Goal: Task Accomplishment & Management: Manage account settings

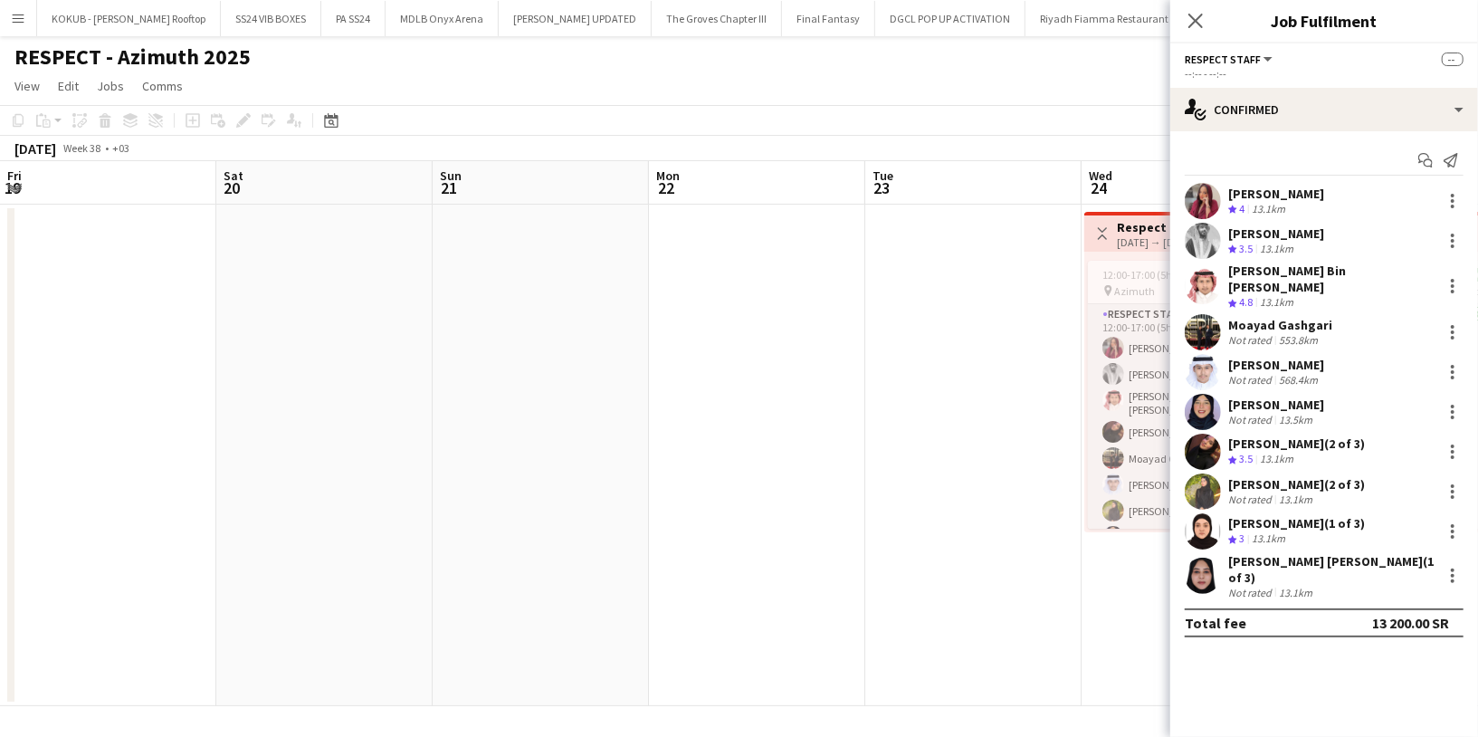
scroll to position [81, 0]
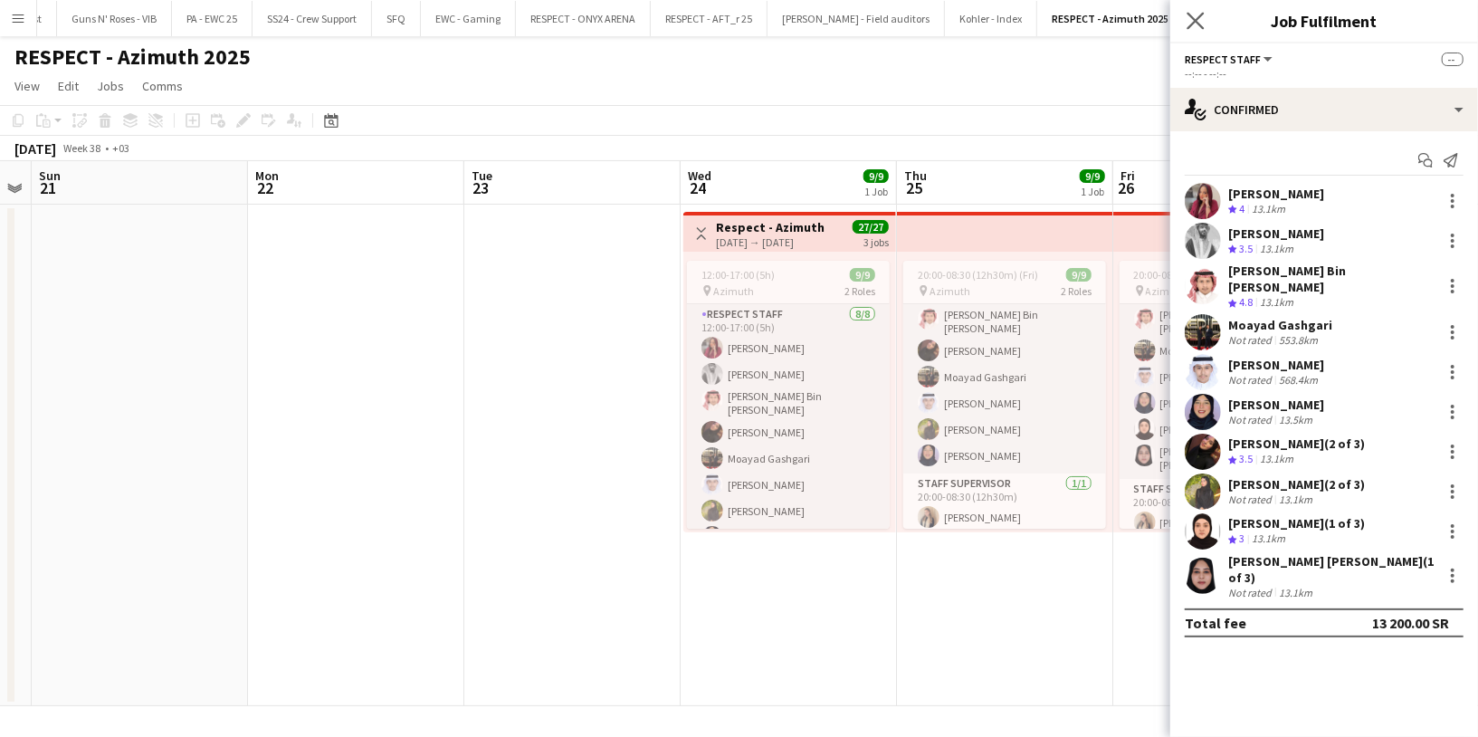
click at [1183, 16] on app-icon "Close pop-in" at bounding box center [1196, 21] width 26 height 26
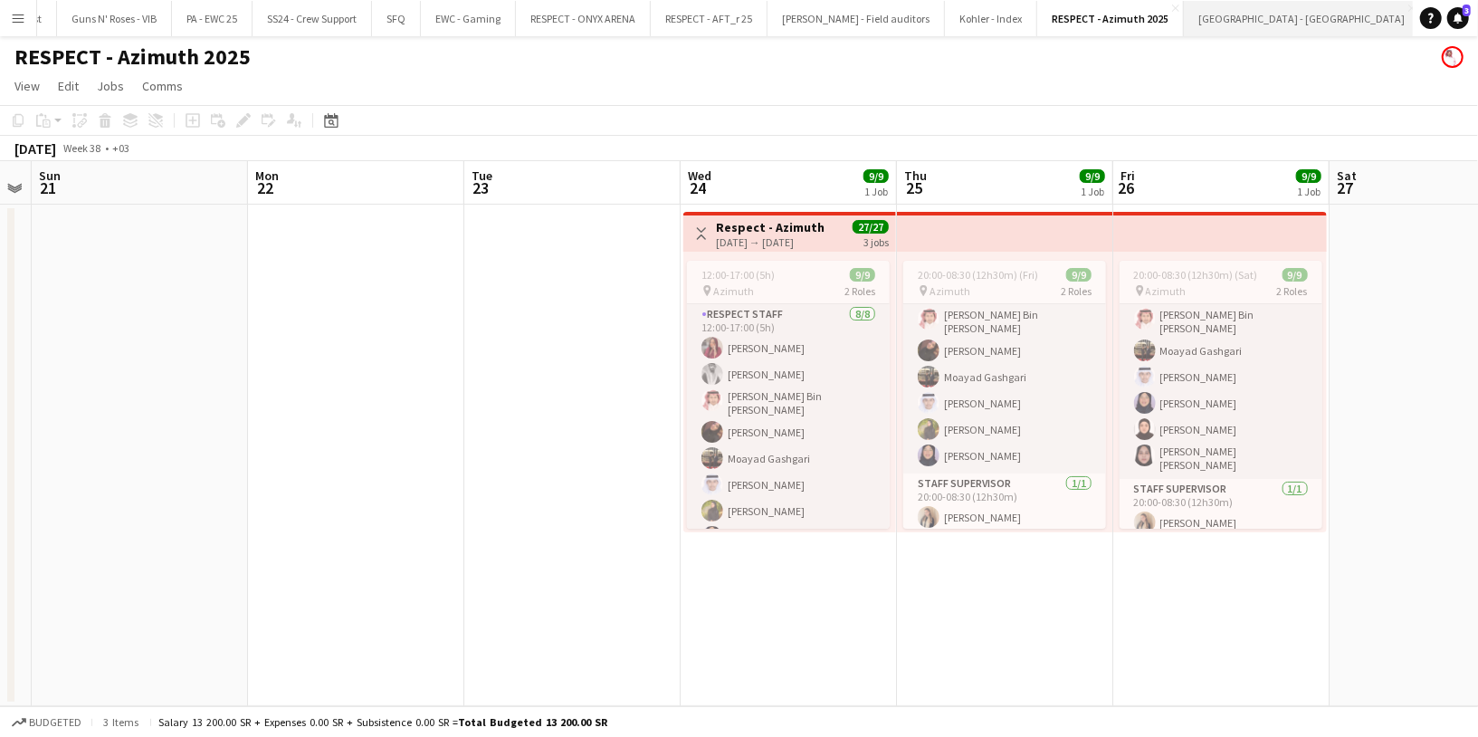
scroll to position [0, 3211]
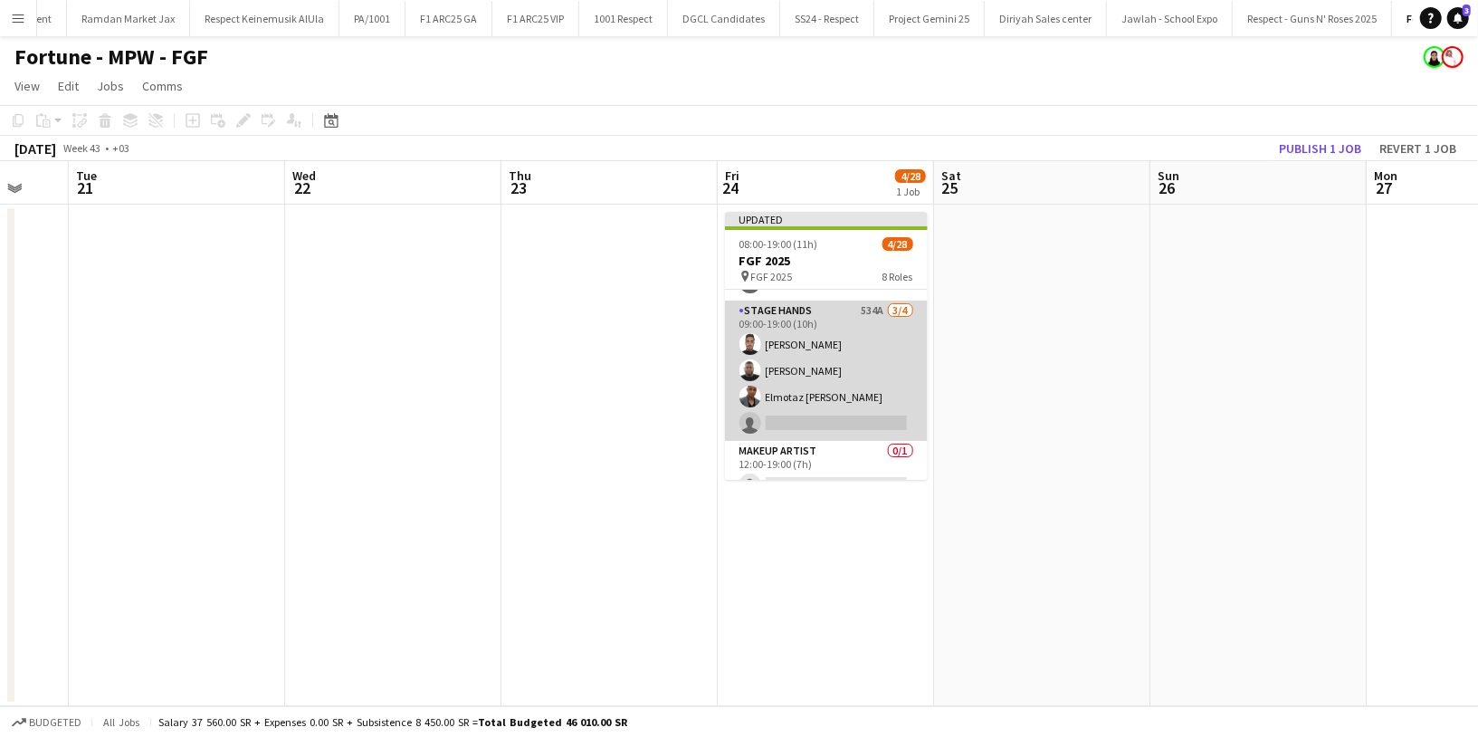
scroll to position [784, 0]
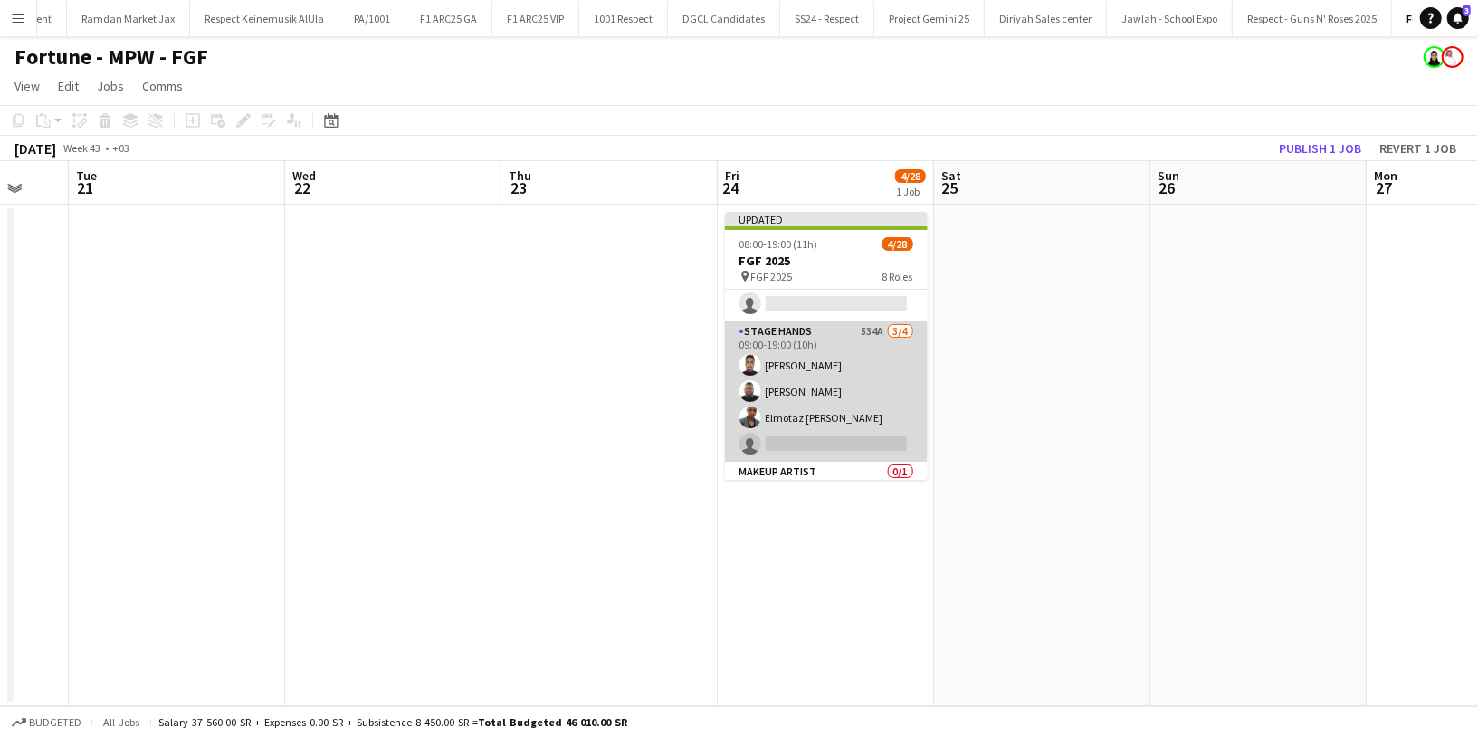
click at [814, 337] on app-card-role "Stage Hands 534A [DATE] 09:00-19:00 (10h) [PERSON_NAME] [PERSON_NAME] Elmotaz […" at bounding box center [826, 391] width 203 height 140
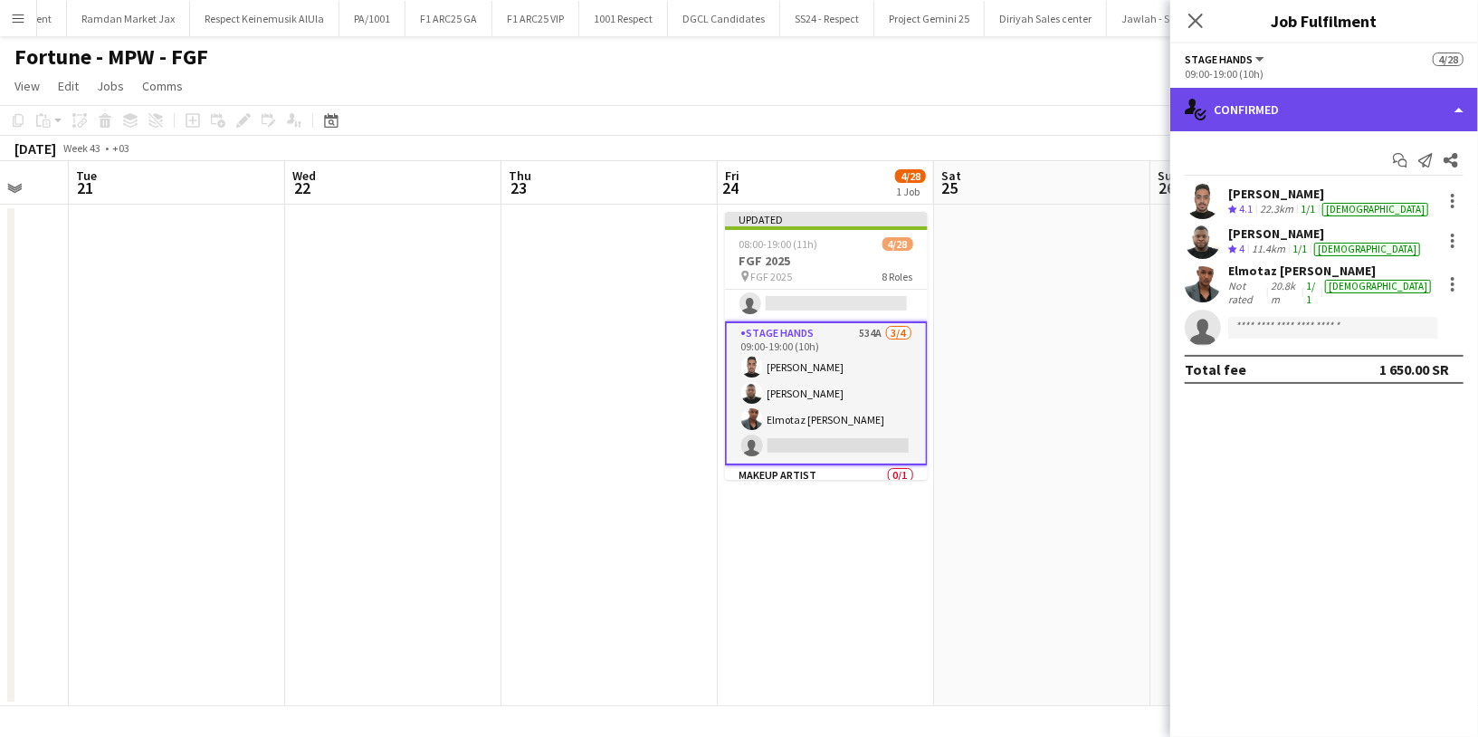
click at [1243, 100] on div "single-neutral-actions-check-2 Confirmed" at bounding box center [1325, 109] width 308 height 43
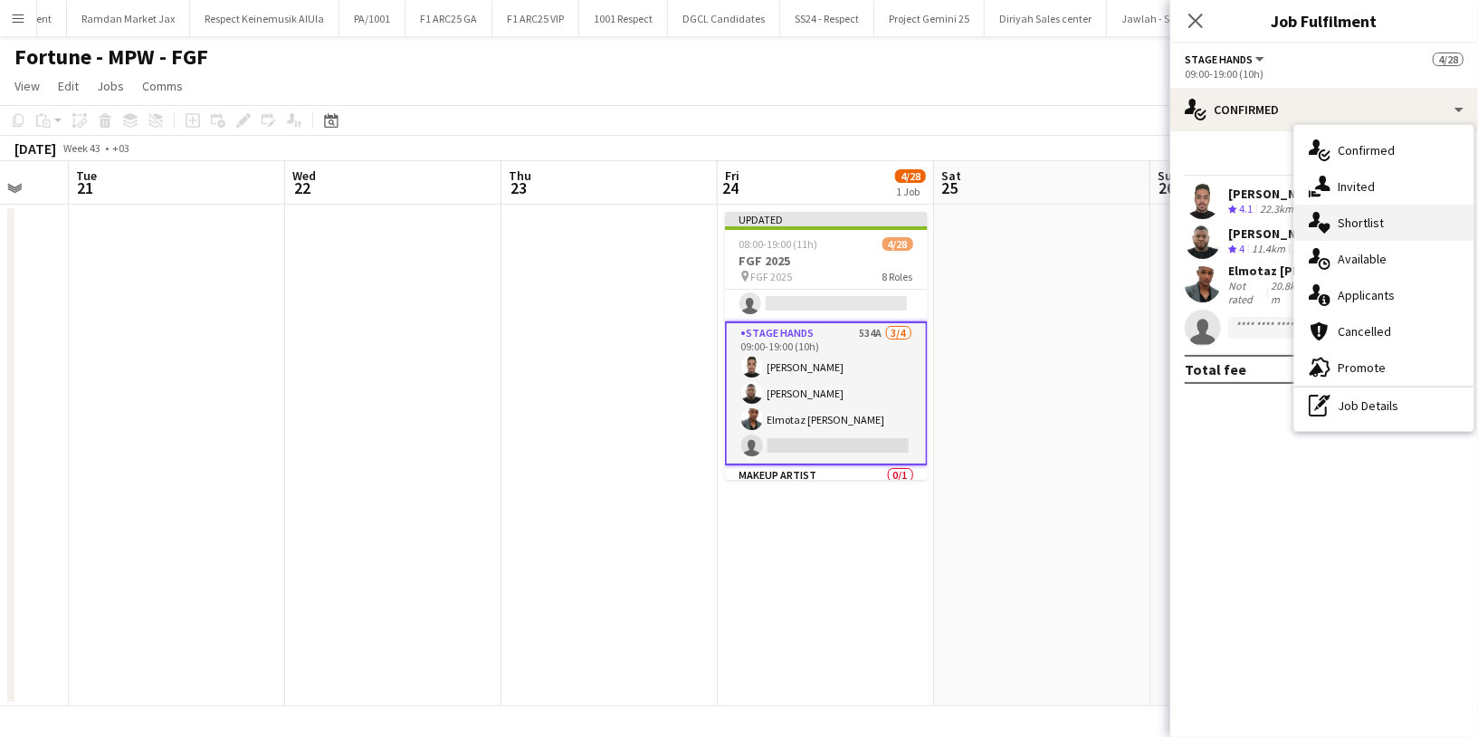
click at [1383, 218] on div "single-neutral-actions-heart Shortlist" at bounding box center [1384, 223] width 179 height 36
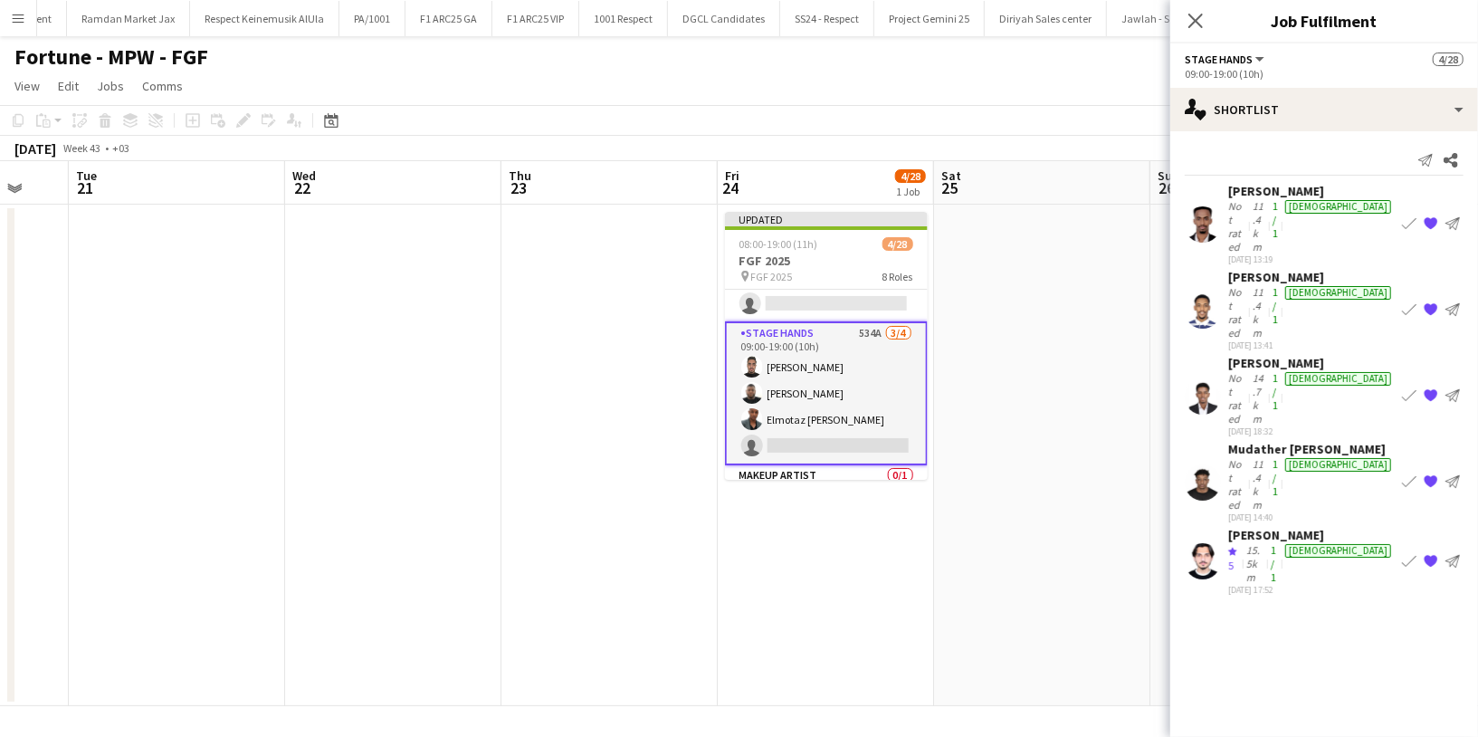
click at [1214, 206] on app-user-avatar at bounding box center [1203, 224] width 36 height 36
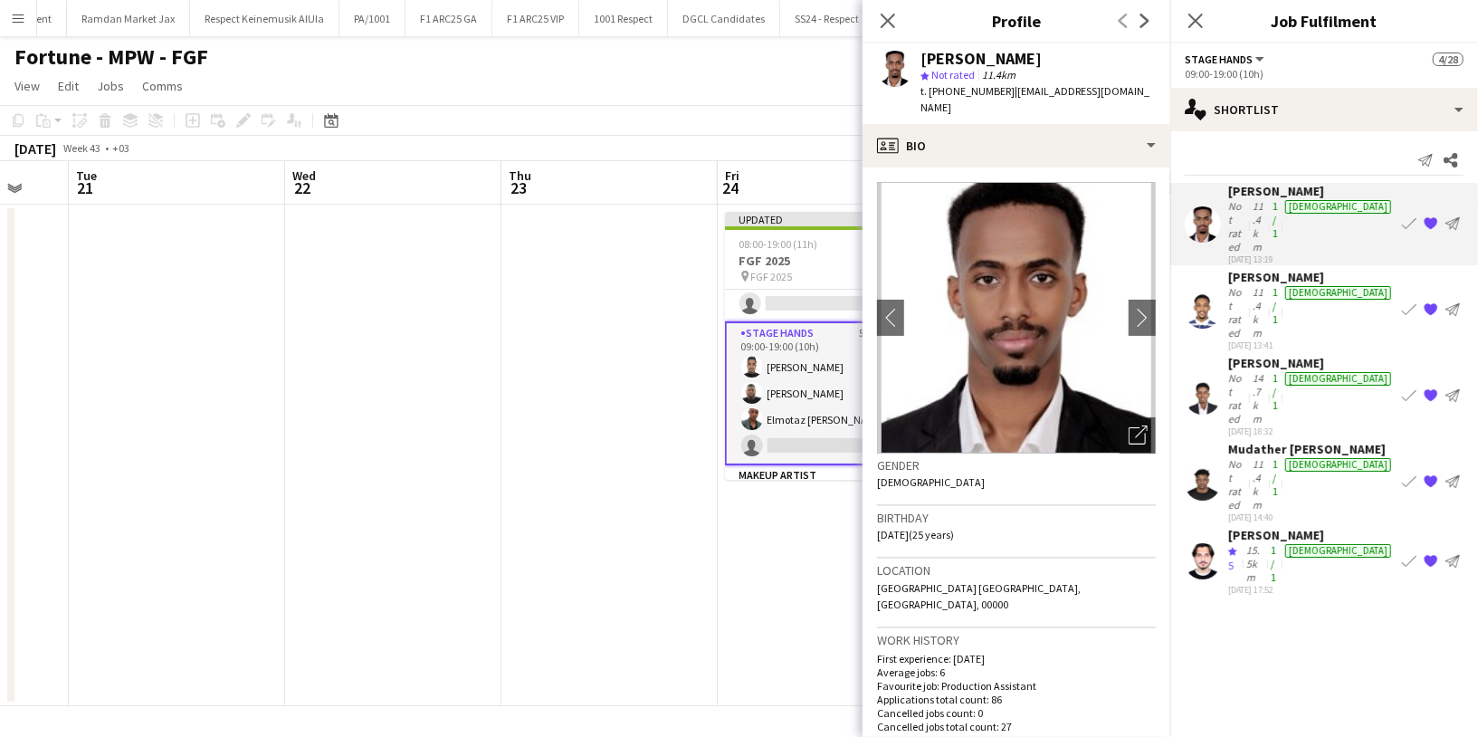
click at [983, 94] on span "t. [PHONE_NUMBER]" at bounding box center [968, 91] width 94 height 14
copy span "966536457892"
click at [1222, 355] on div "[PERSON_NAME] Not rated 14.7km 1/1 [DEMOGRAPHIC_DATA] [DATE] 18:32 Book crew {{…" at bounding box center [1325, 396] width 308 height 82
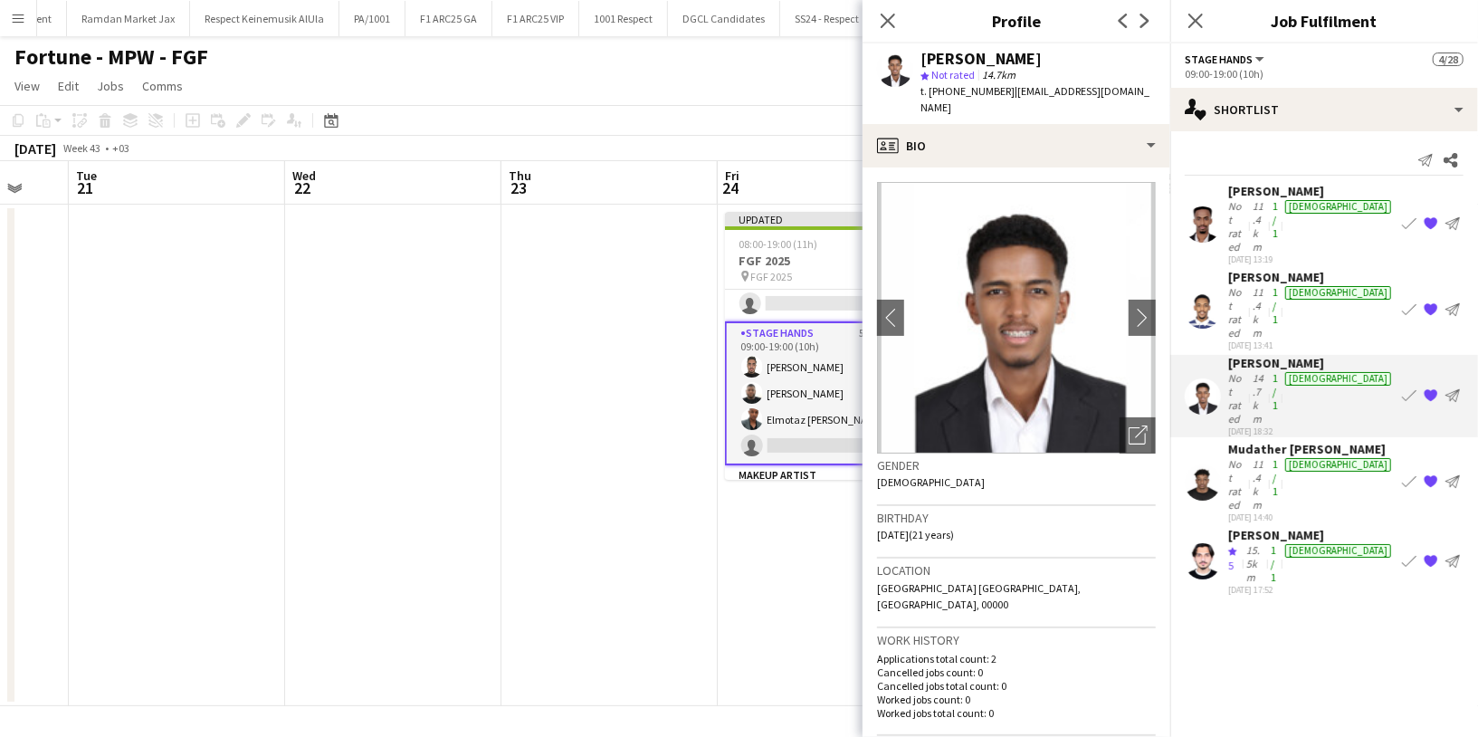
click at [959, 92] on span "t. [PHONE_NUMBER]" at bounding box center [968, 91] width 94 height 14
copy span "966577538625"
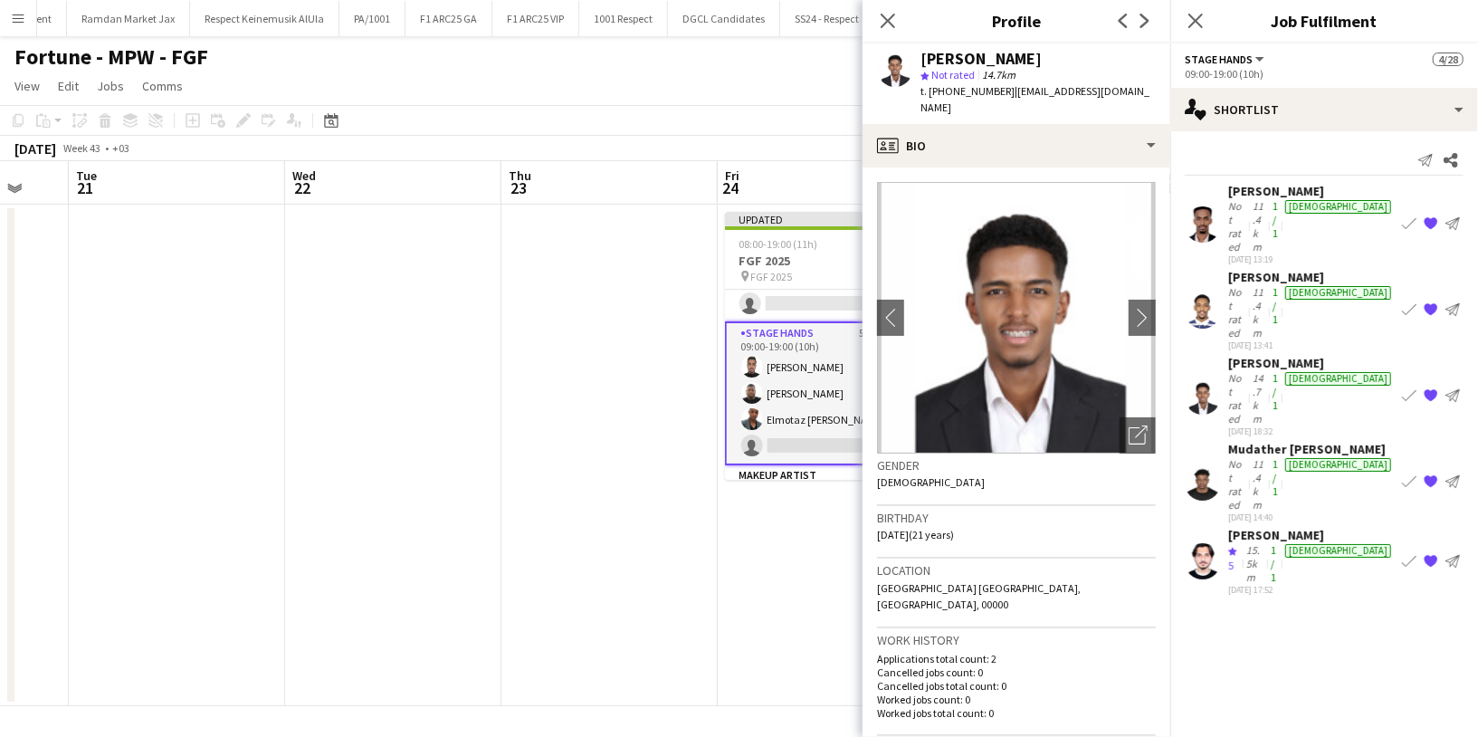
click at [1231, 457] on div "Not rated" at bounding box center [1239, 484] width 21 height 54
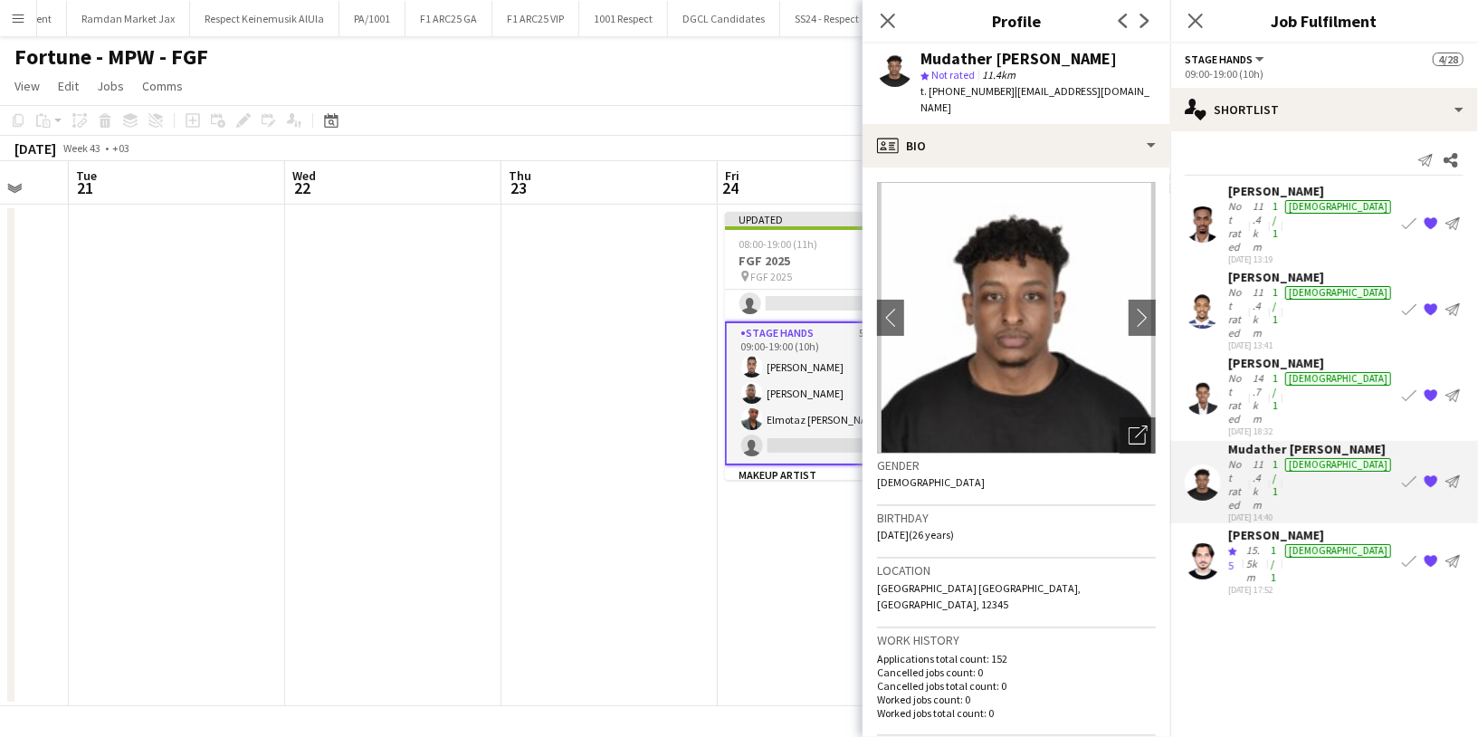
click at [961, 92] on span "t. [PHONE_NUMBER]" at bounding box center [968, 91] width 94 height 14
copy span "966552426658"
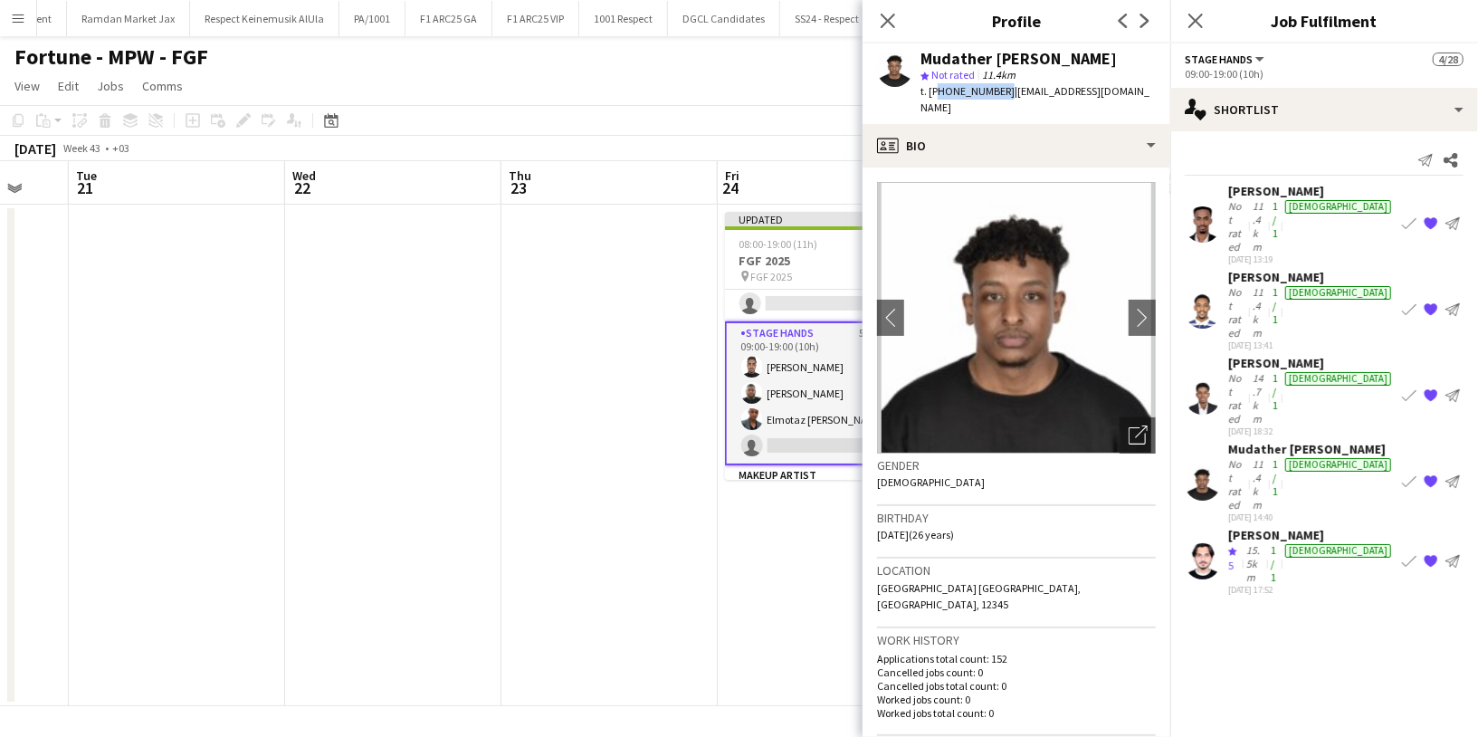
scroll to position [829, 0]
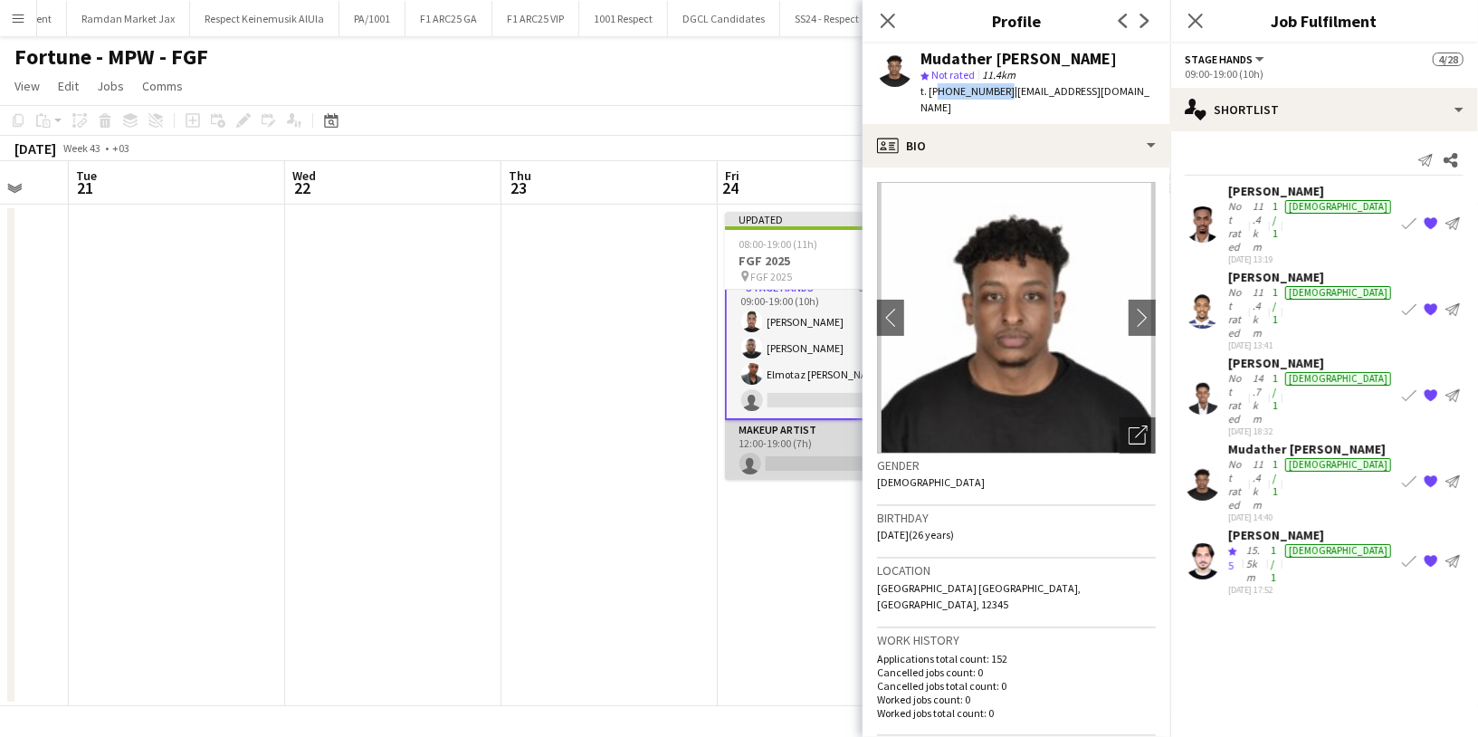
click at [787, 441] on app-card-role "Makeup Artist 0/1 12:00-19:00 (7h) single-neutral-actions" at bounding box center [826, 451] width 203 height 62
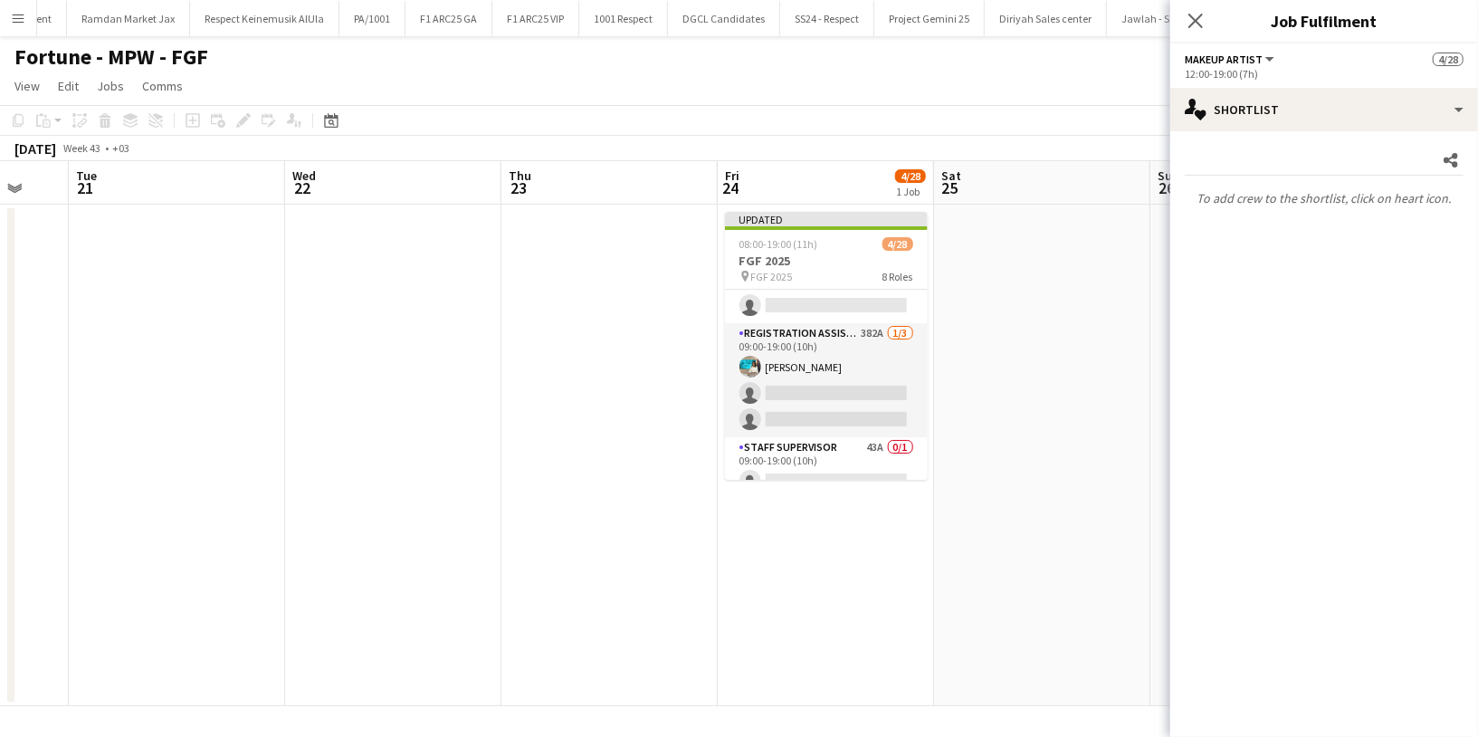
scroll to position [589, 0]
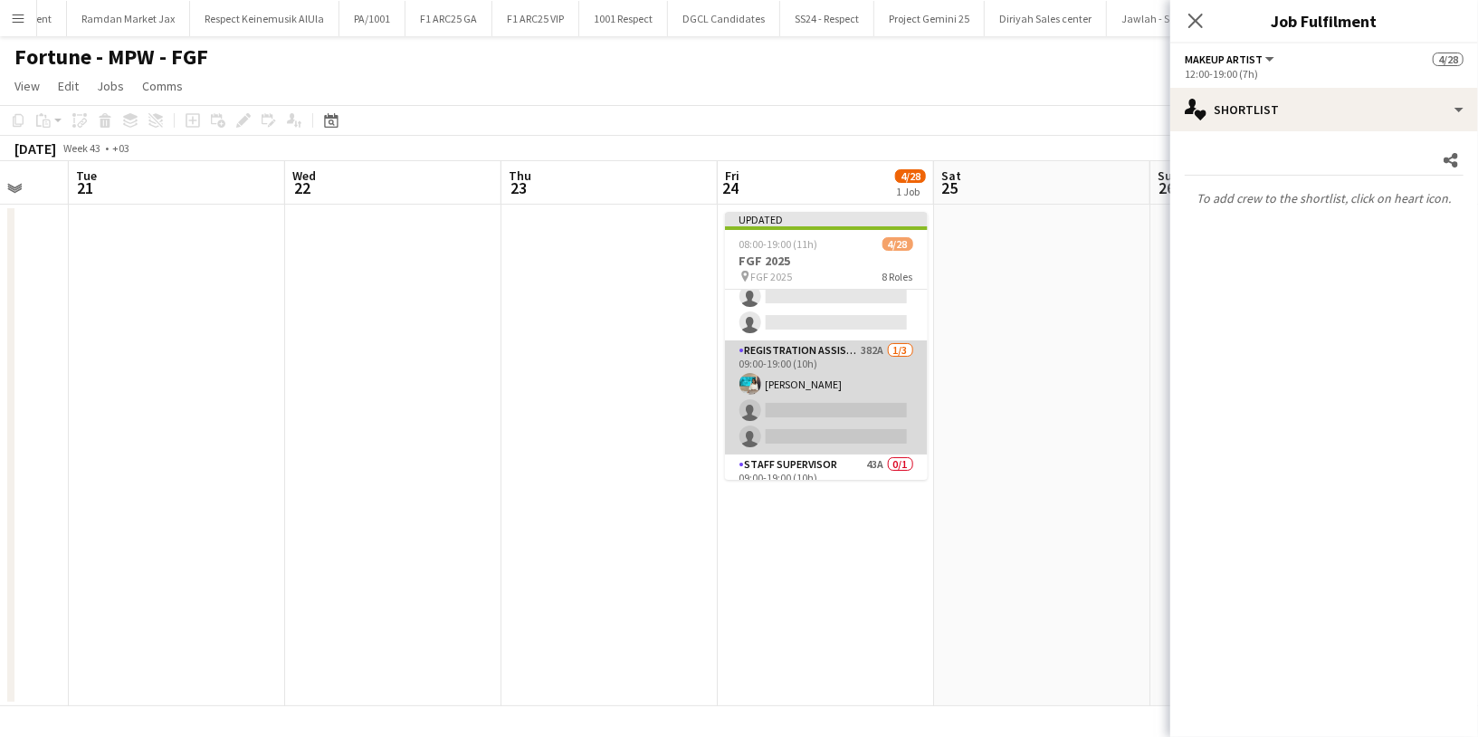
click at [831, 364] on app-card-role "Registration Assistant 382A [DATE] 09:00-19:00 (10h) [PERSON_NAME] single-neutr…" at bounding box center [826, 397] width 203 height 114
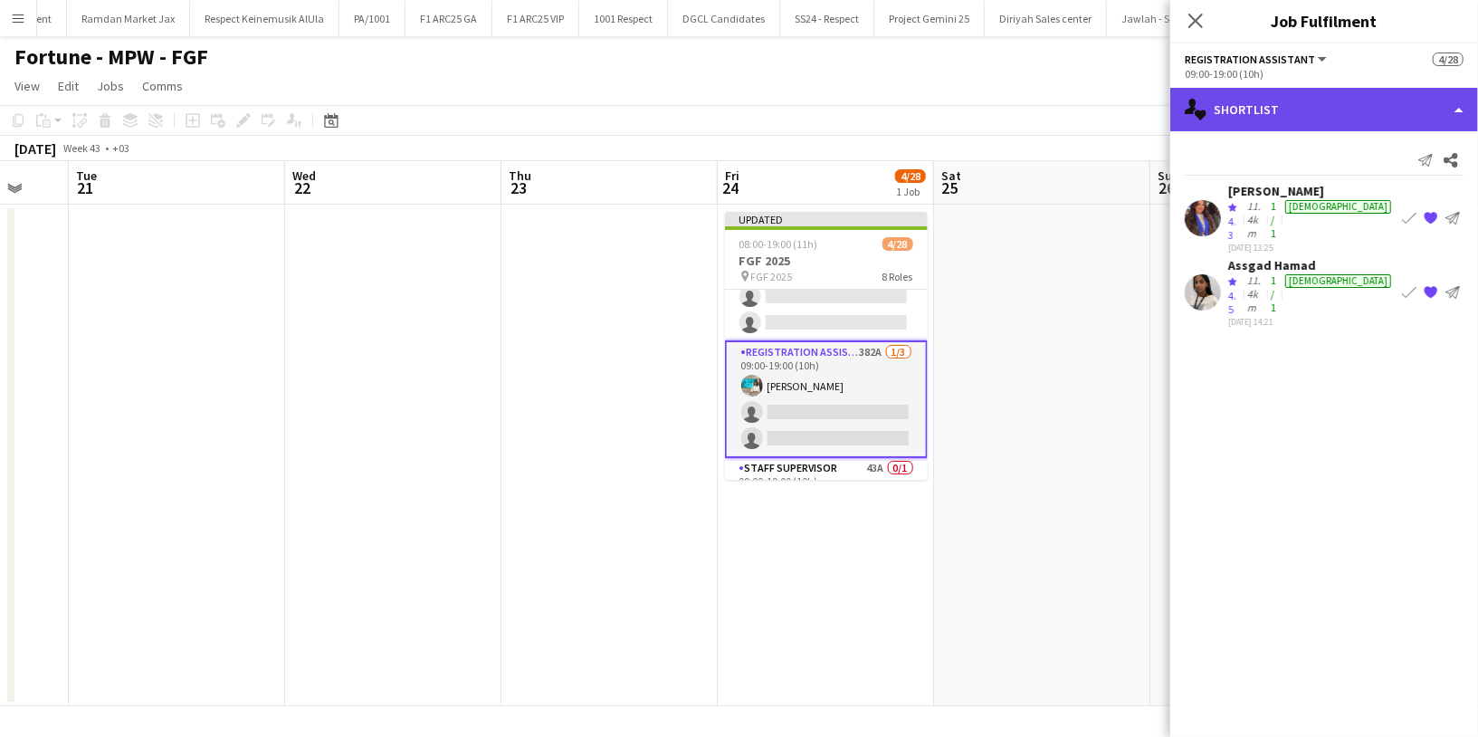
click at [1330, 113] on div "single-neutral-actions-heart Shortlist" at bounding box center [1325, 109] width 308 height 43
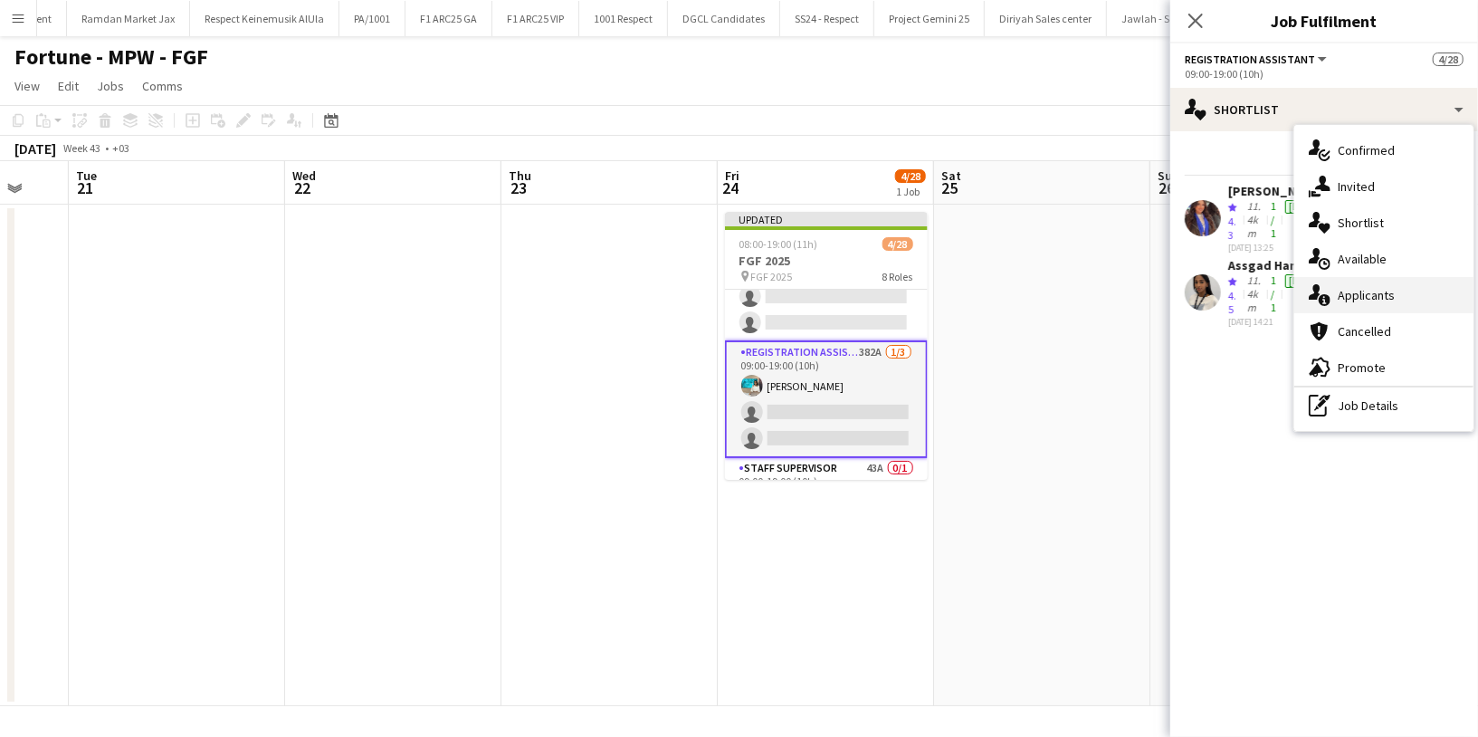
click at [1388, 292] on span "Applicants" at bounding box center [1366, 295] width 57 height 16
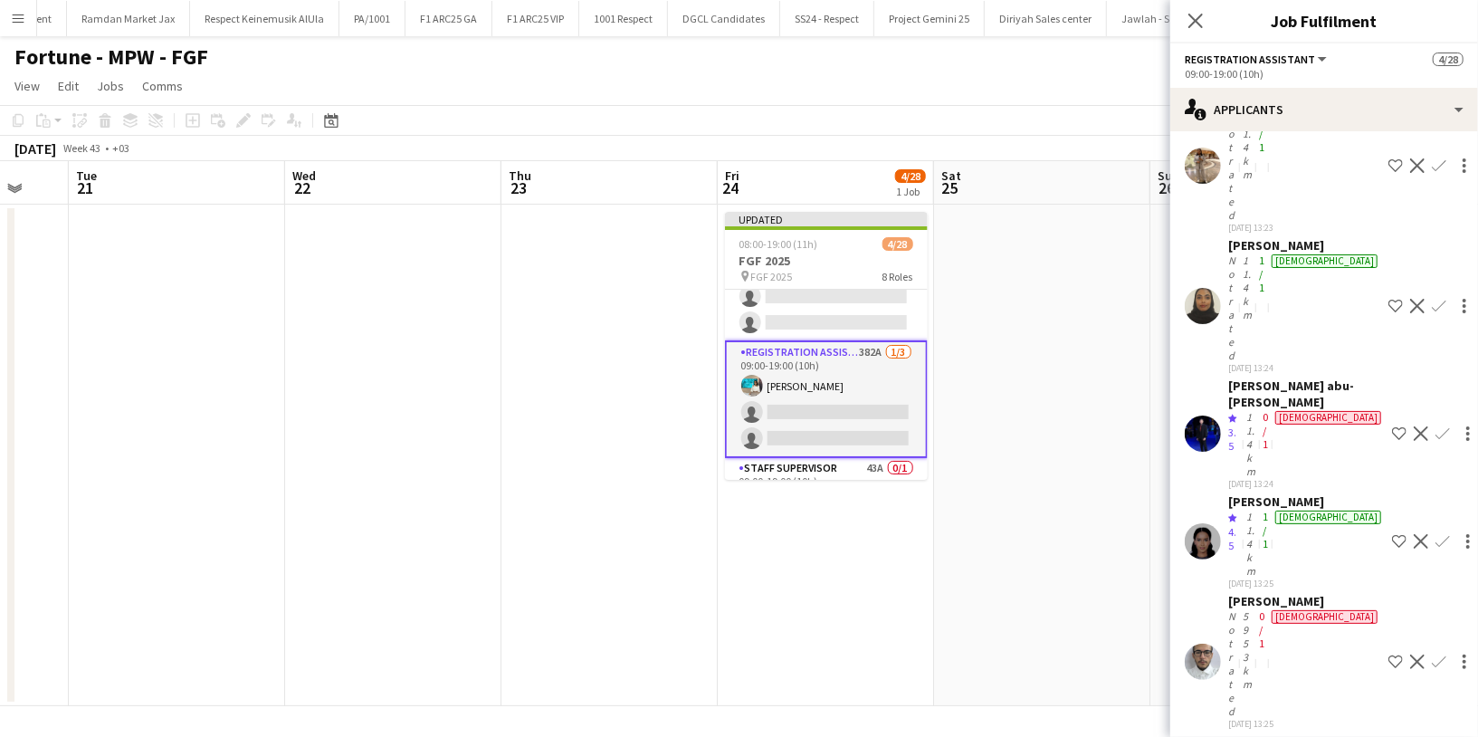
scroll to position [843, 0]
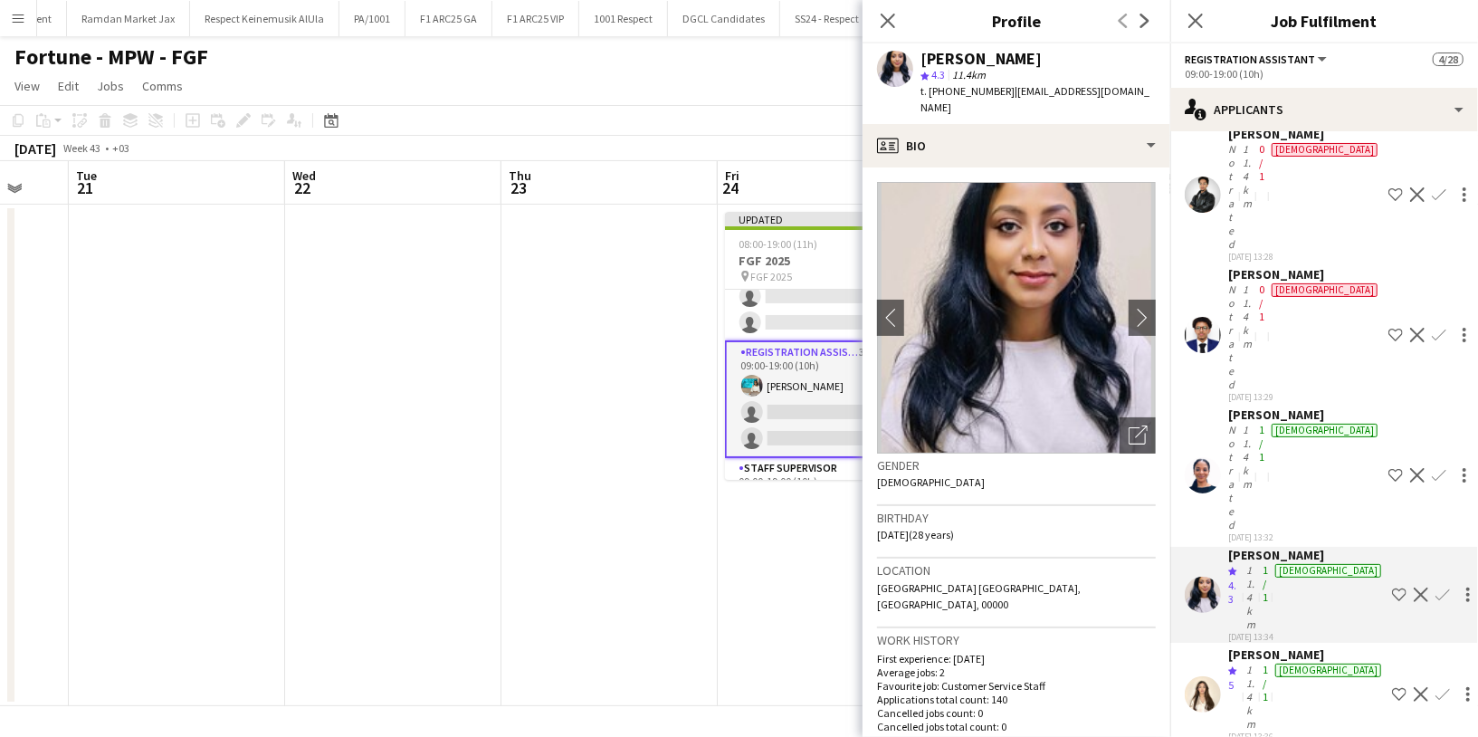
scroll to position [1930, 0]
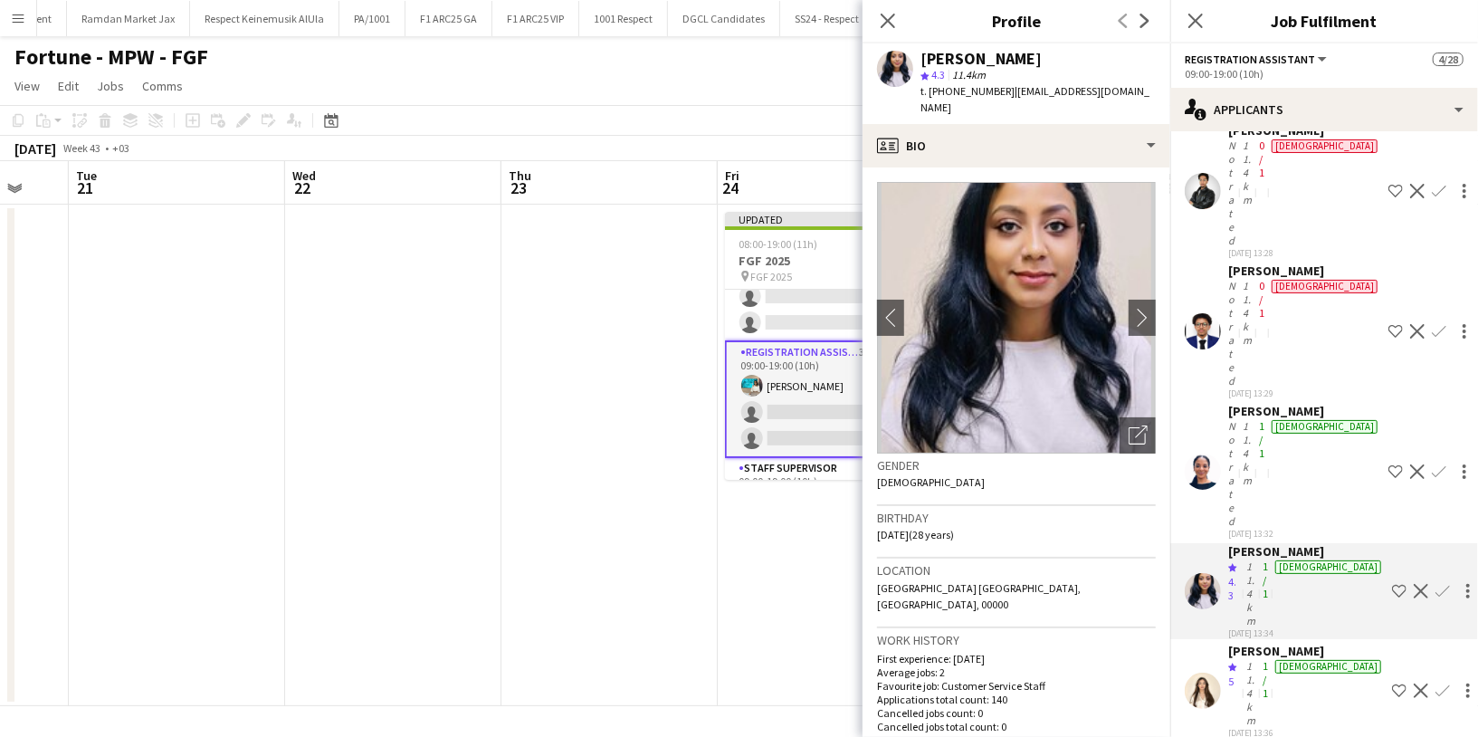
click at [808, 377] on app-card-role "Registration Assistant 382A [DATE] 09:00-19:00 (10h) [PERSON_NAME] single-neutr…" at bounding box center [826, 399] width 203 height 118
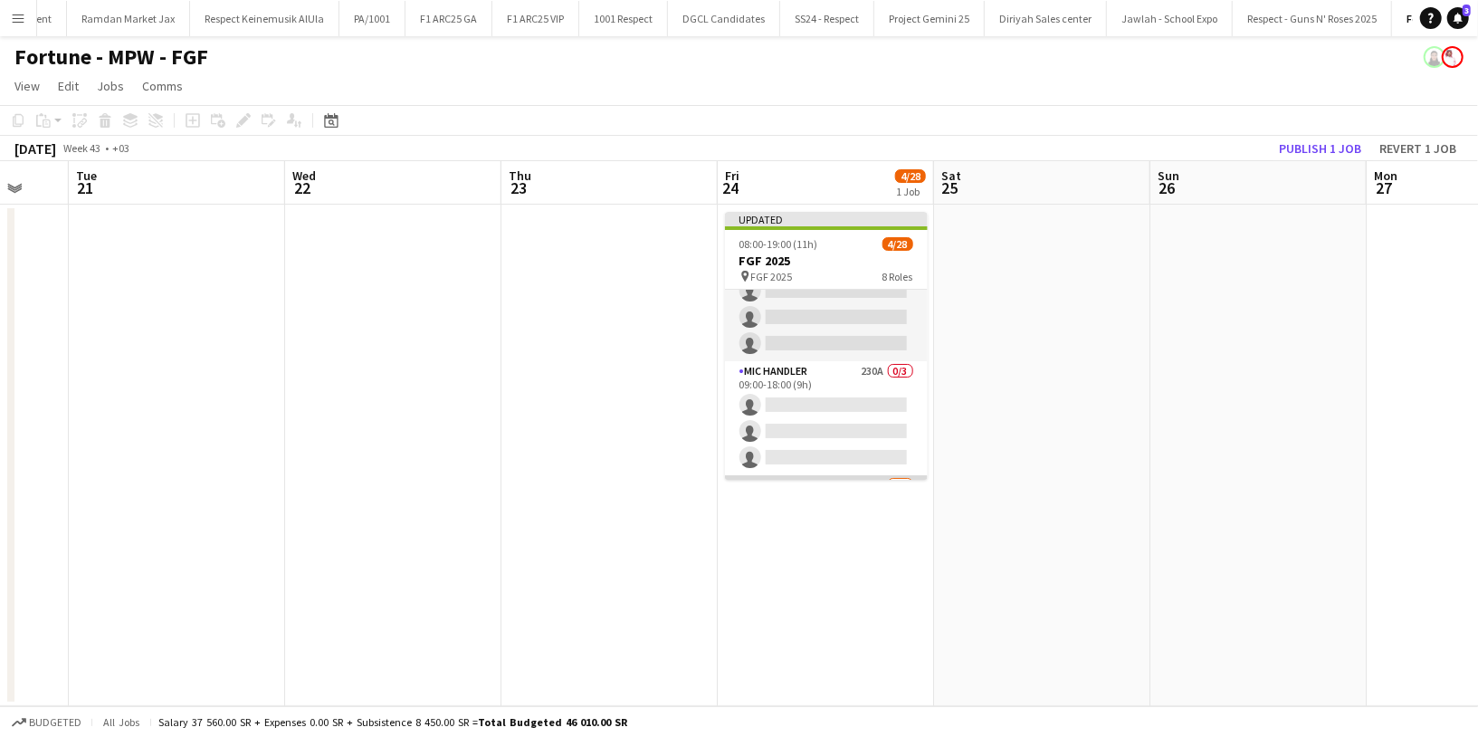
scroll to position [417, 0]
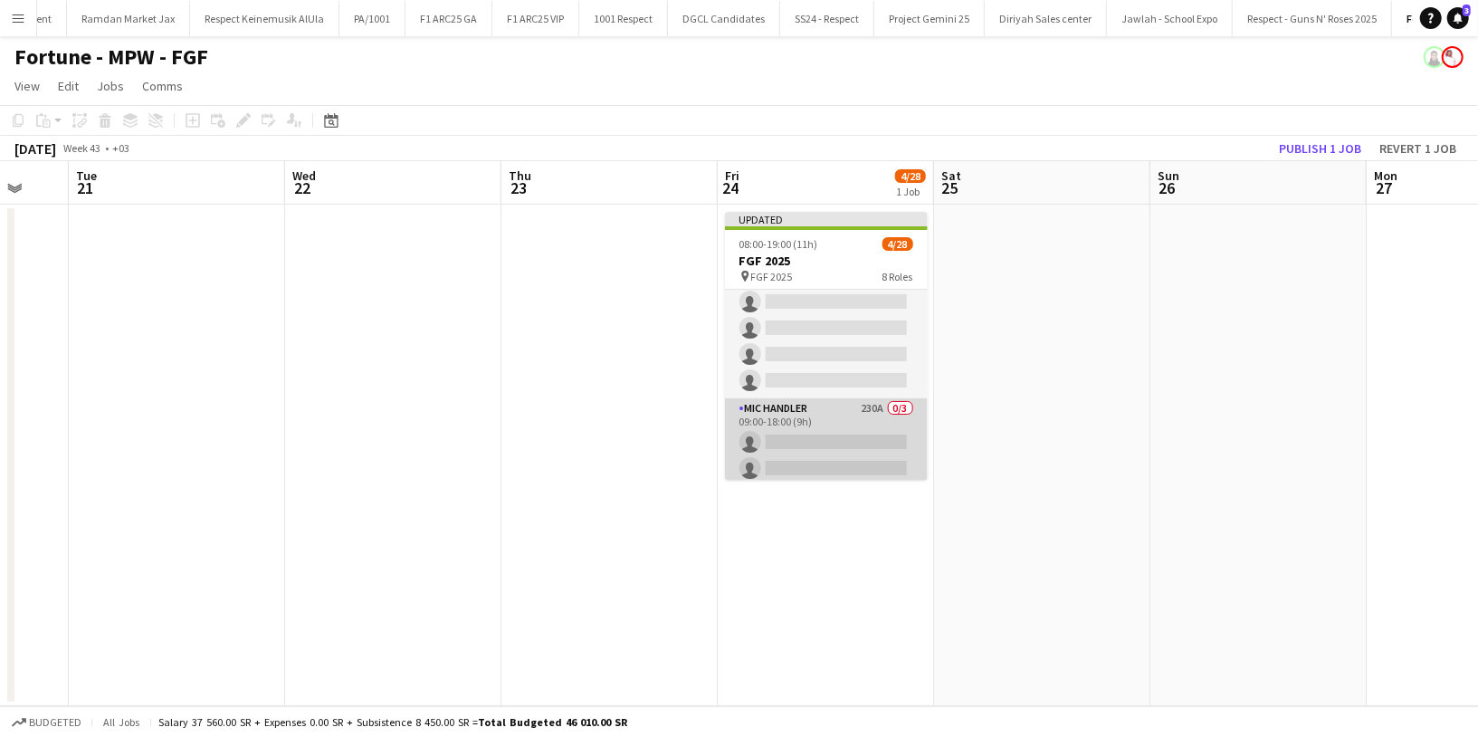
click at [819, 422] on app-card-role "Mic Handler 230A 0/3 09:00-18:00 (9h) single-neutral-actions single-neutral-act…" at bounding box center [826, 455] width 203 height 114
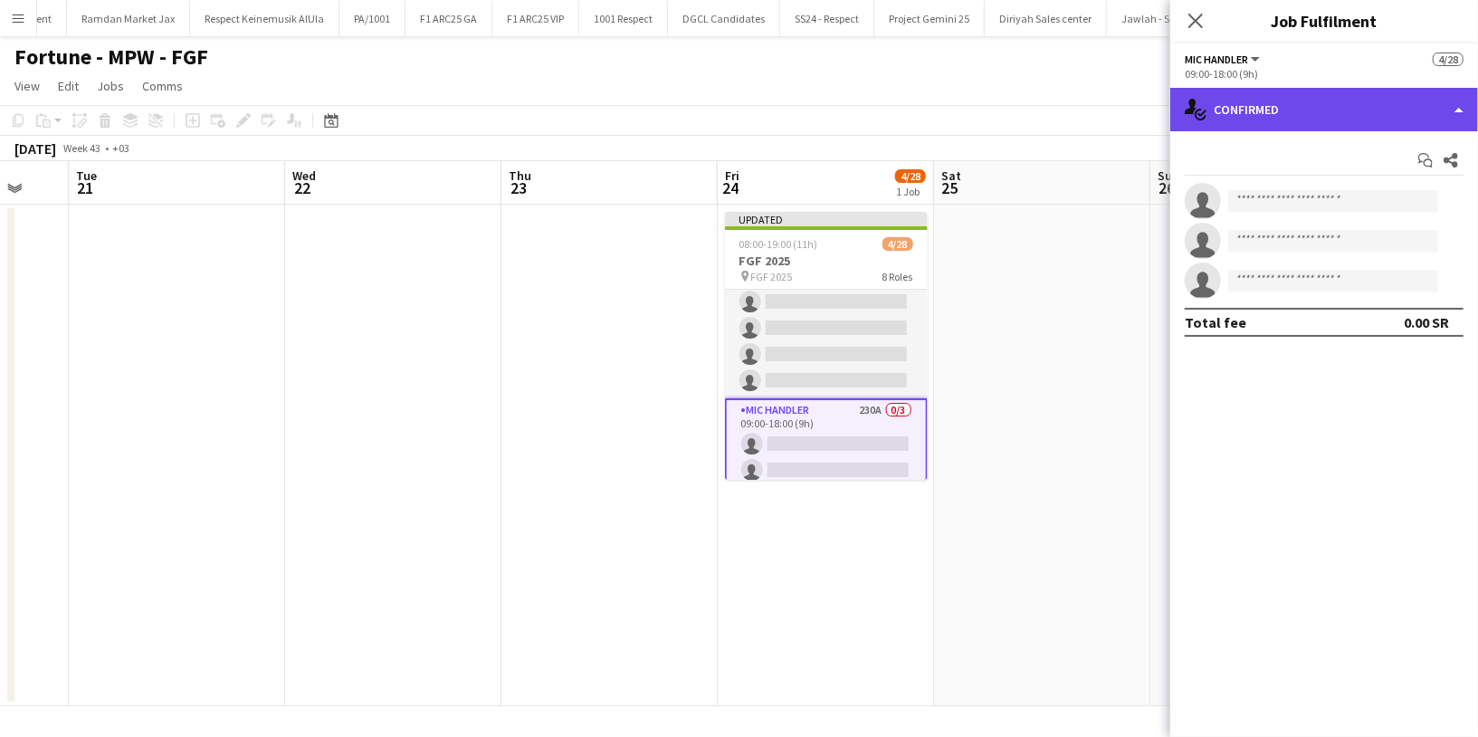
click at [1312, 121] on div "single-neutral-actions-check-2 Confirmed" at bounding box center [1325, 109] width 308 height 43
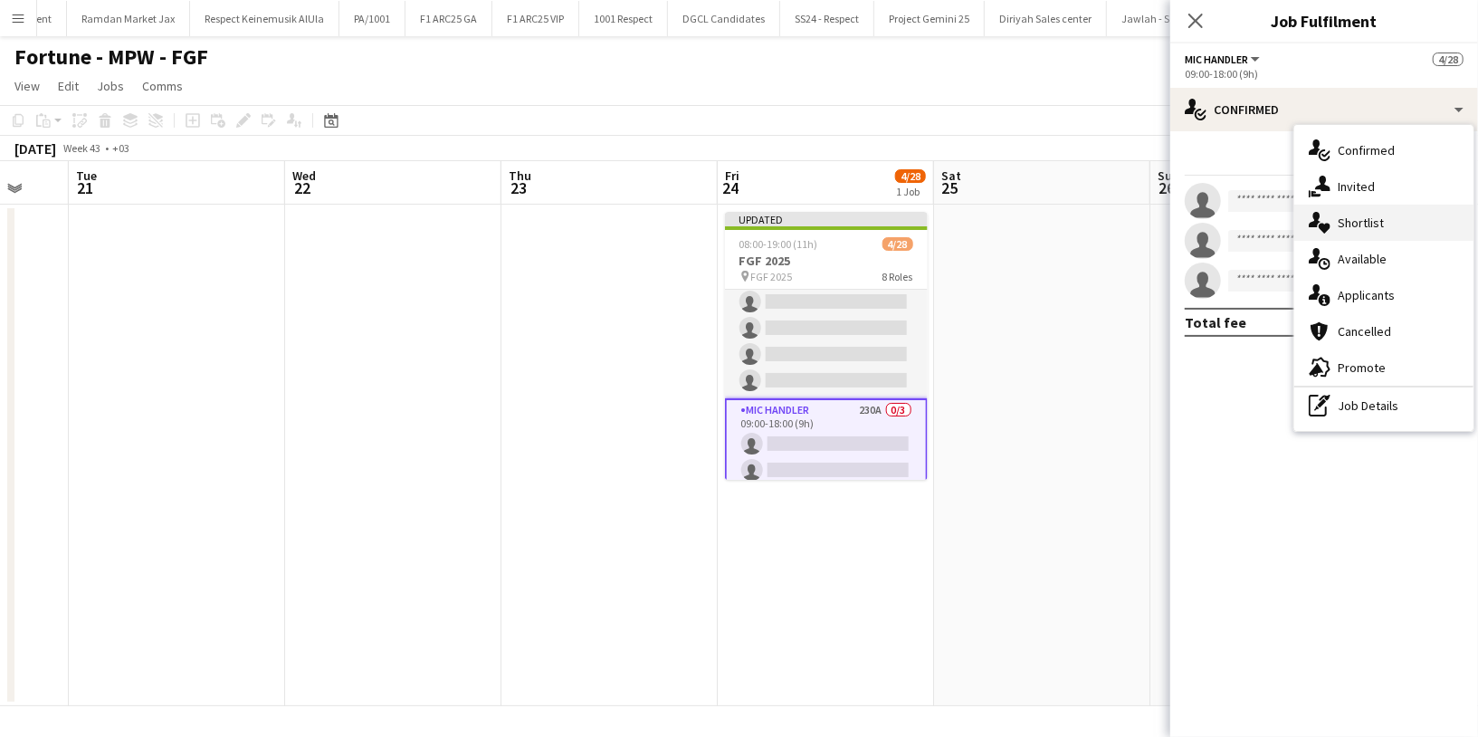
click at [1366, 225] on span "Shortlist" at bounding box center [1361, 223] width 46 height 16
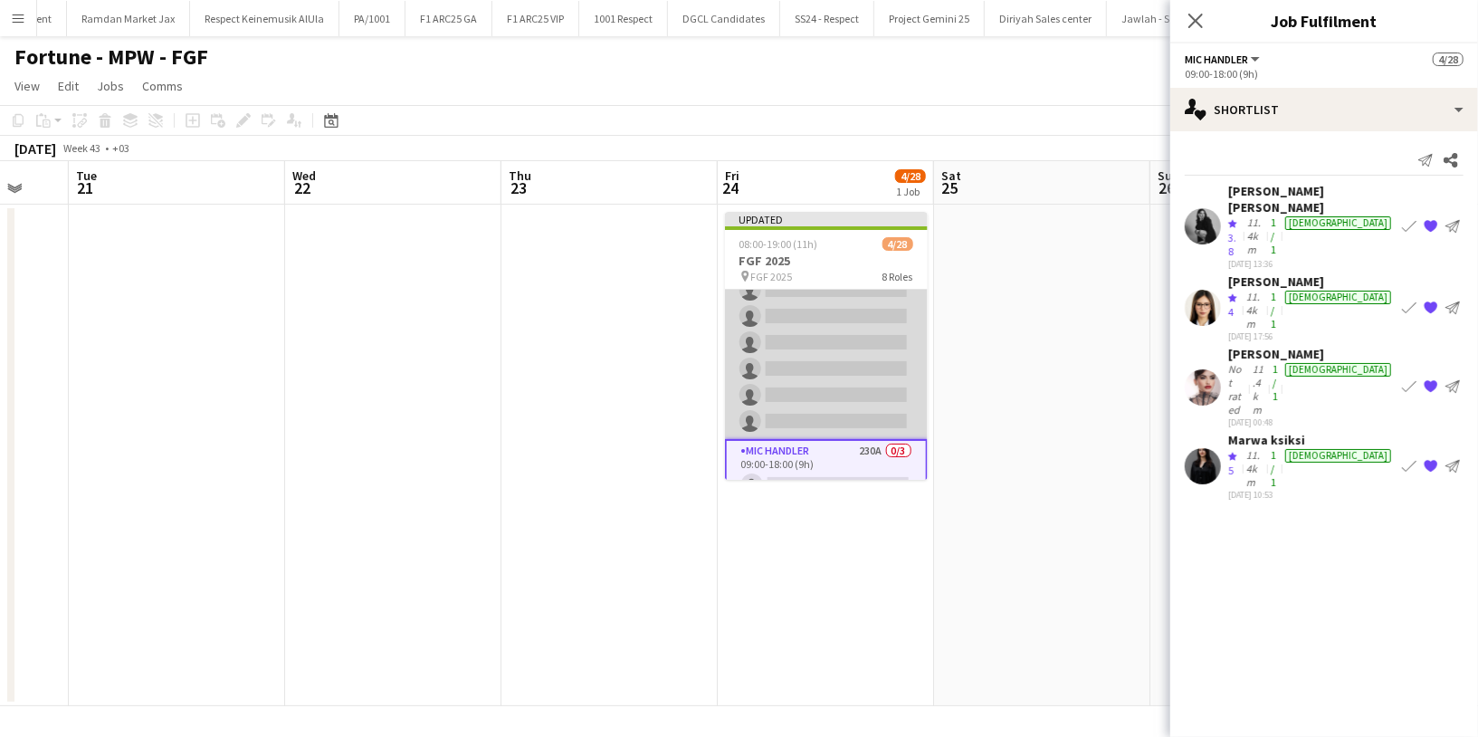
scroll to position [371, 0]
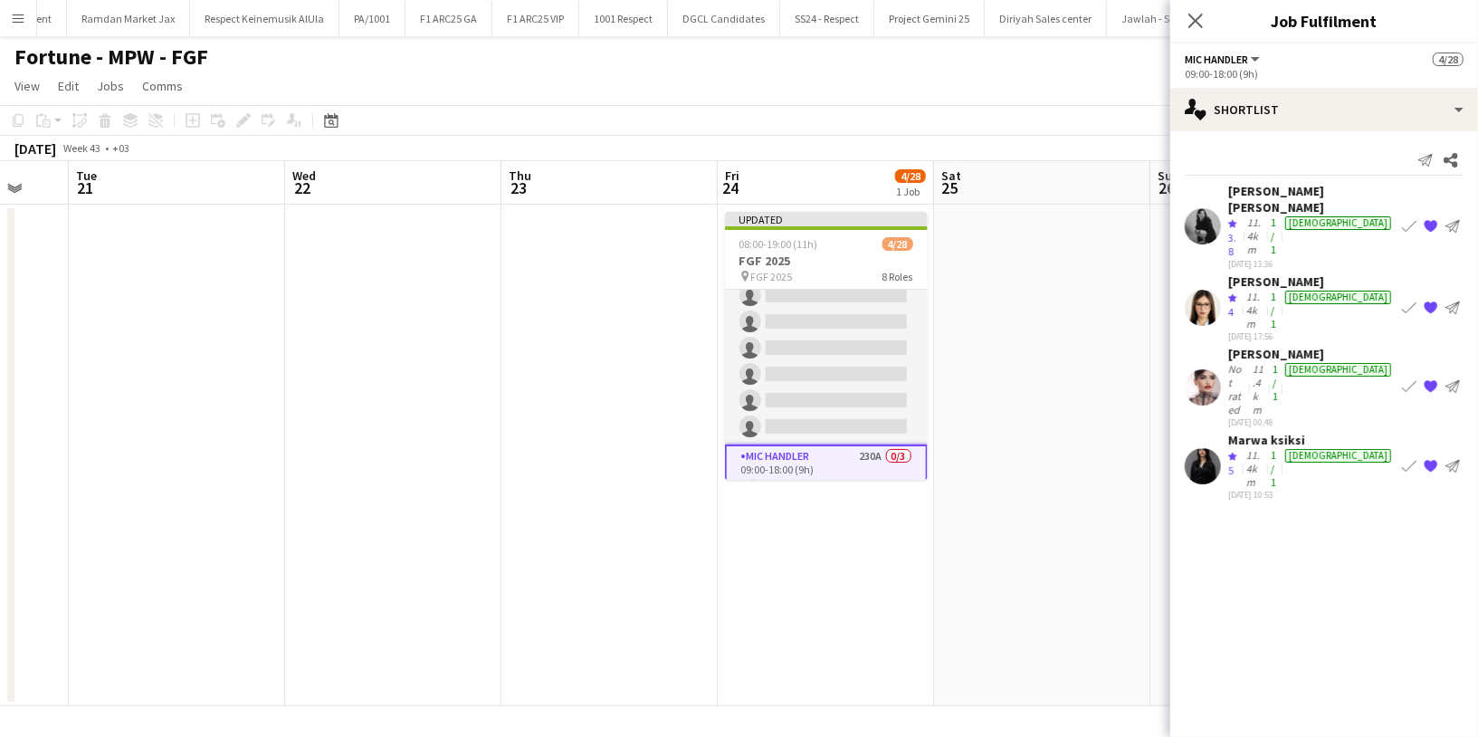
click at [1210, 448] on app-user-avatar at bounding box center [1203, 466] width 36 height 36
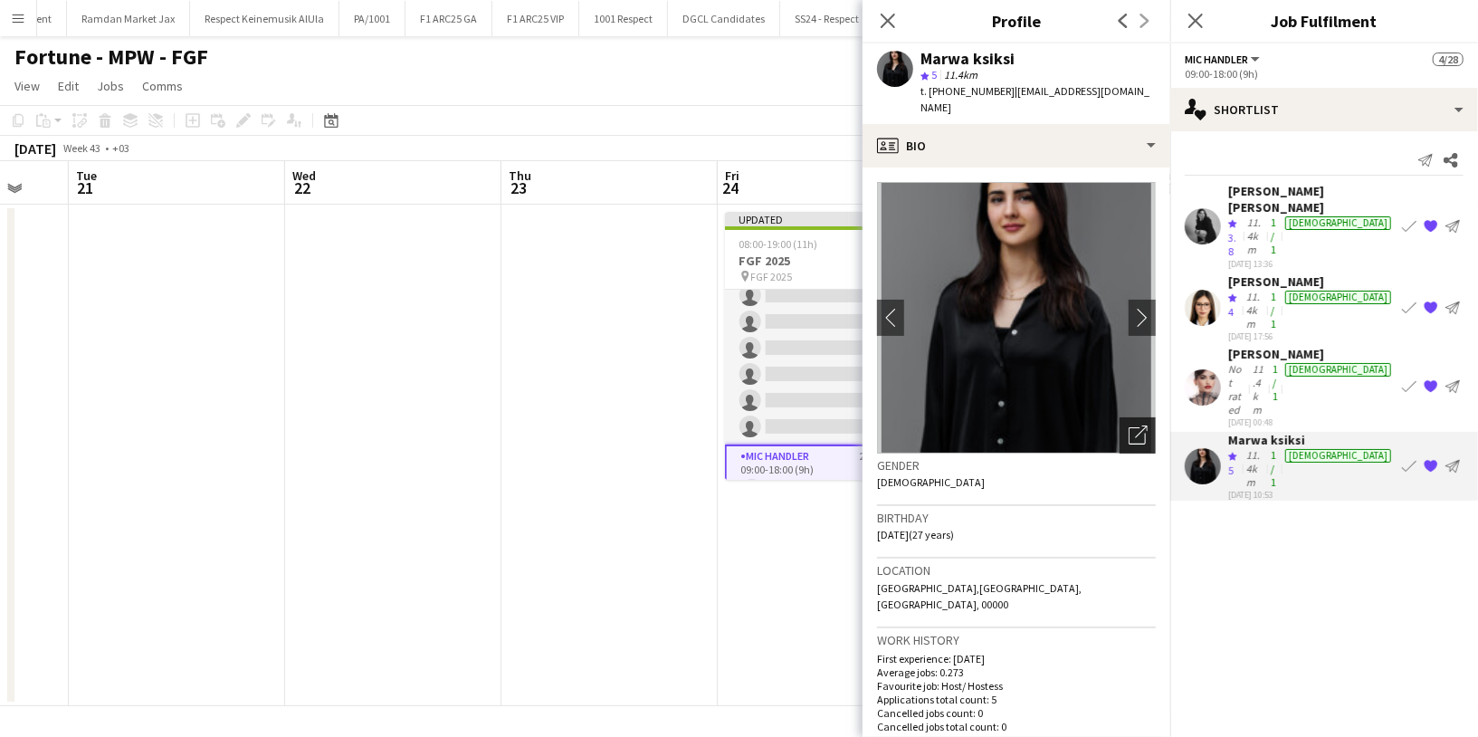
click at [1129, 426] on icon "Open photos pop-in" at bounding box center [1138, 435] width 19 height 19
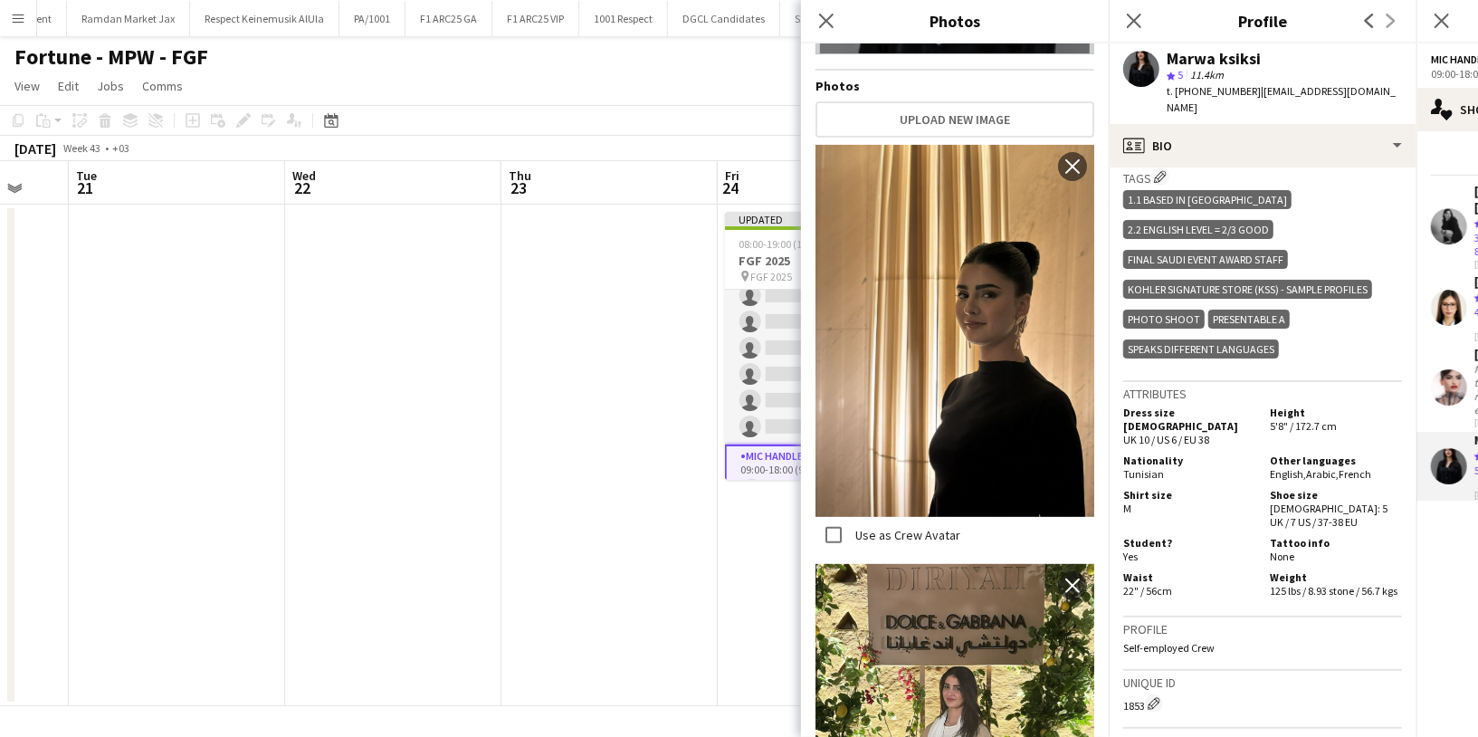
scroll to position [0, 0]
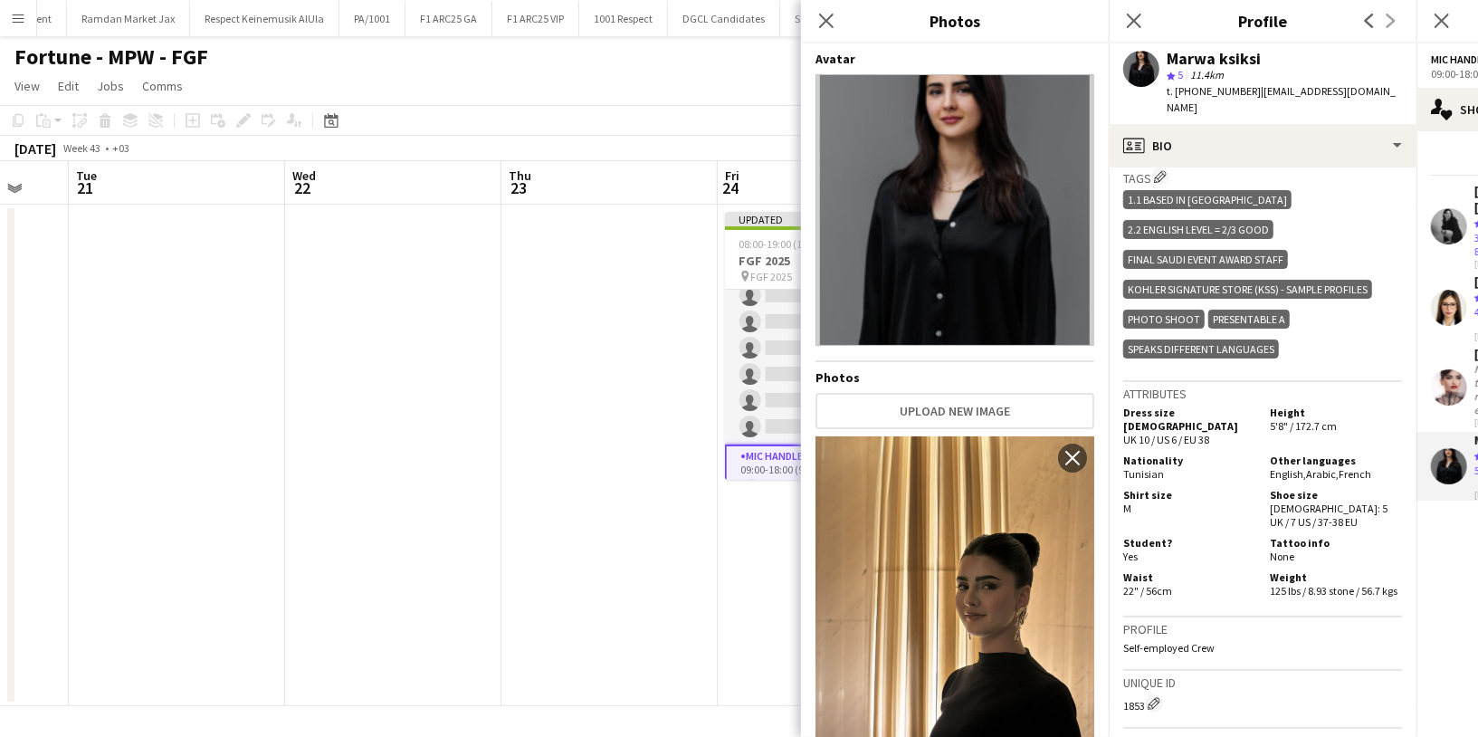
click at [1239, 454] on div "Nationality Tunisian" at bounding box center [1193, 467] width 139 height 27
